Goal: Obtain resource: Obtain resource

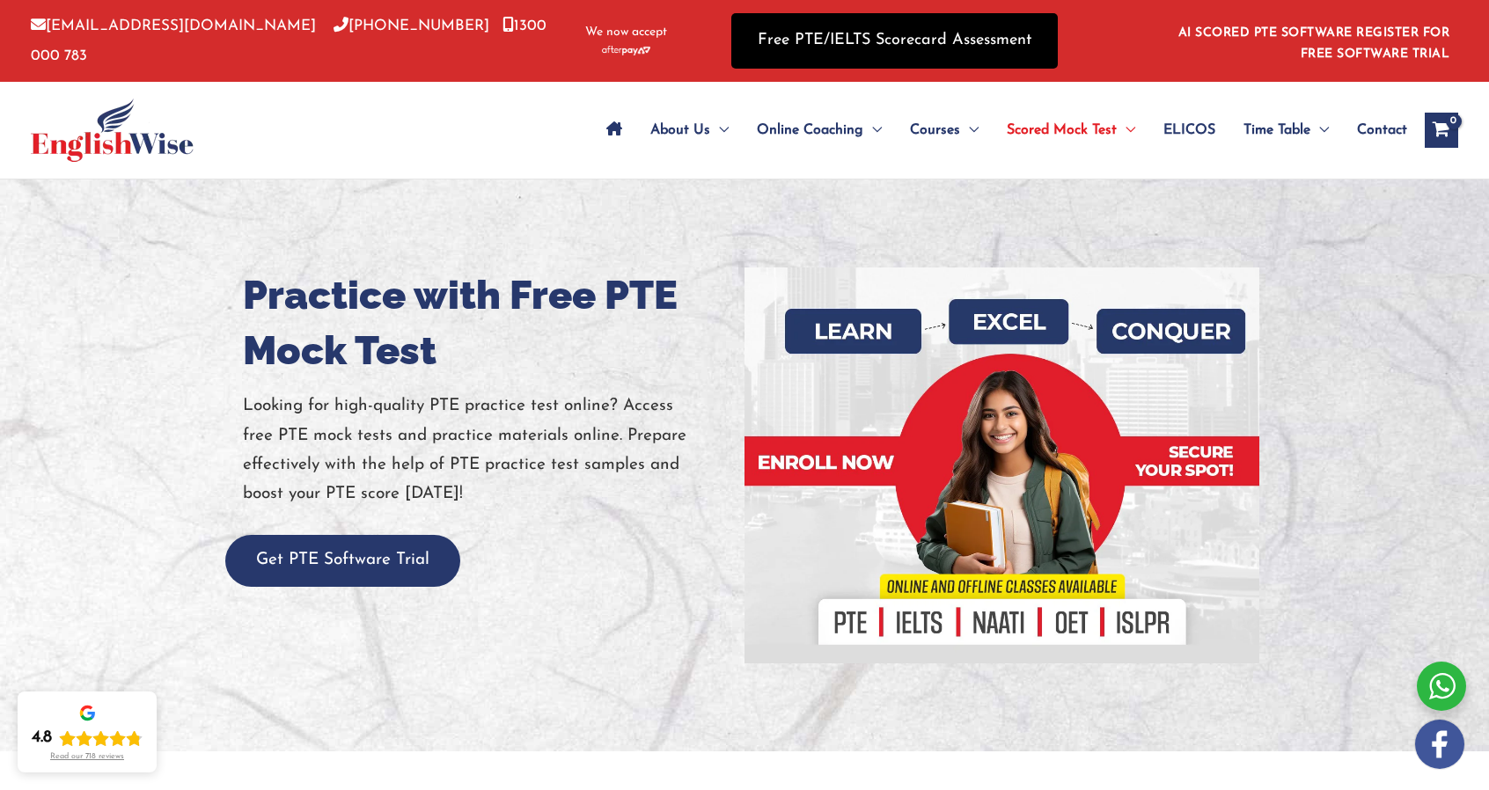
click at [920, 40] on link "Free PTE/IELTS Scorecard Assessment" at bounding box center [894, 40] width 326 height 55
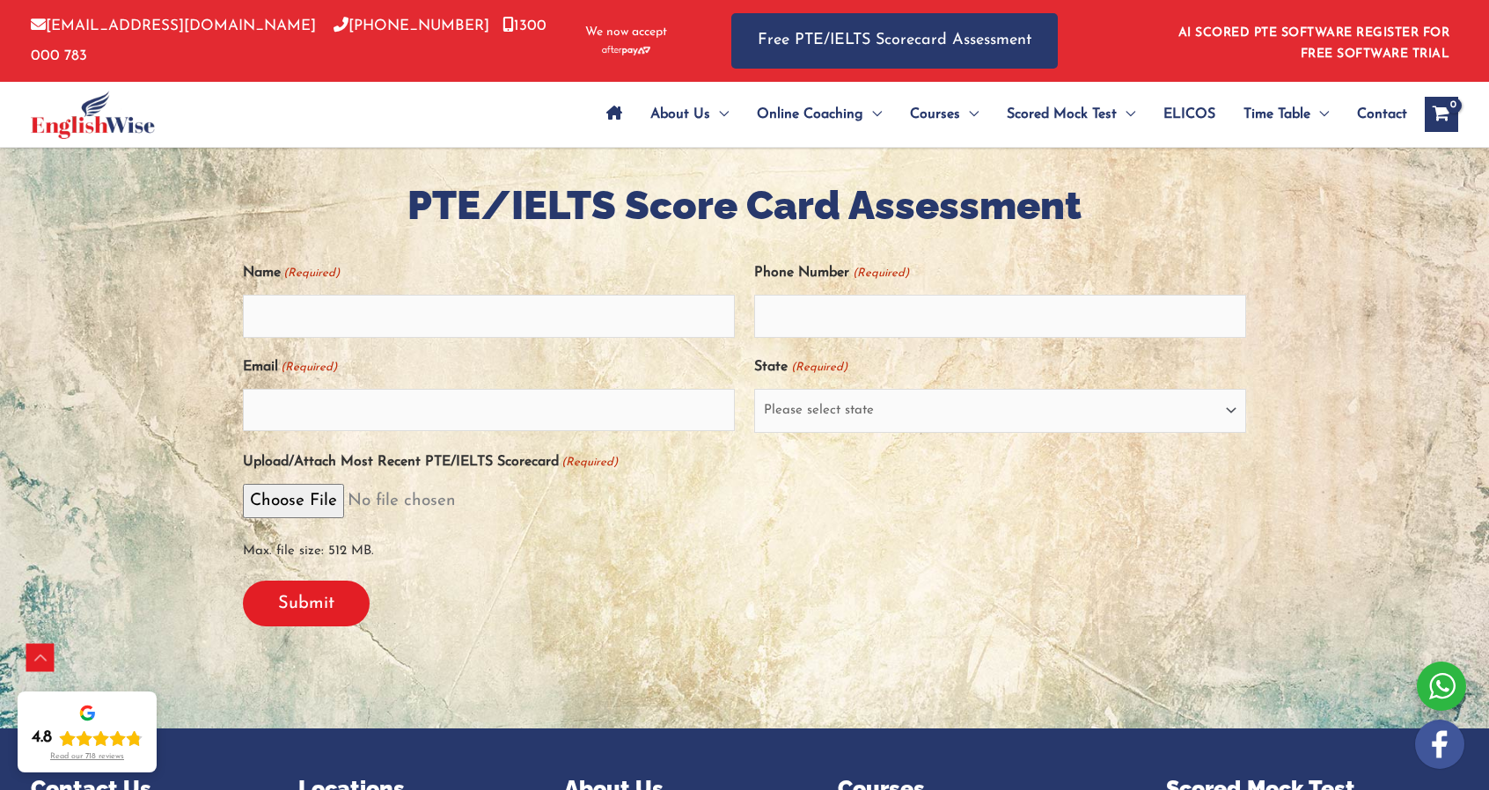
scroll to position [350, 0]
